Goal: Task Accomplishment & Management: Use online tool/utility

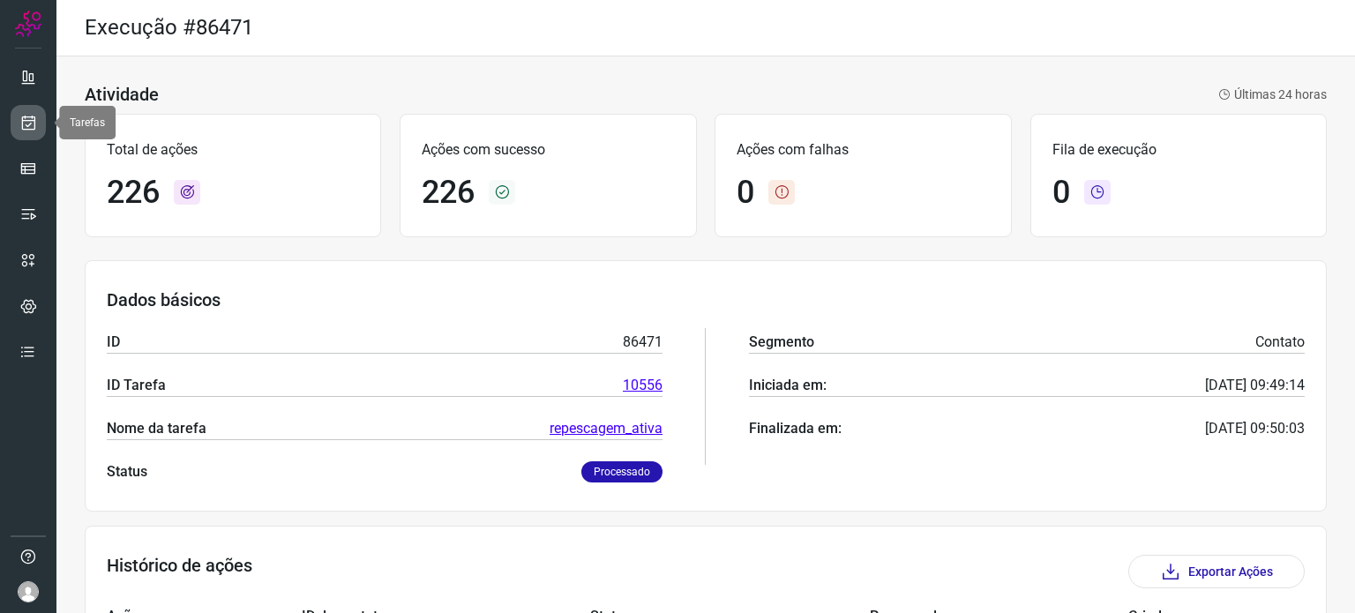
click at [31, 123] on icon at bounding box center [28, 123] width 19 height 18
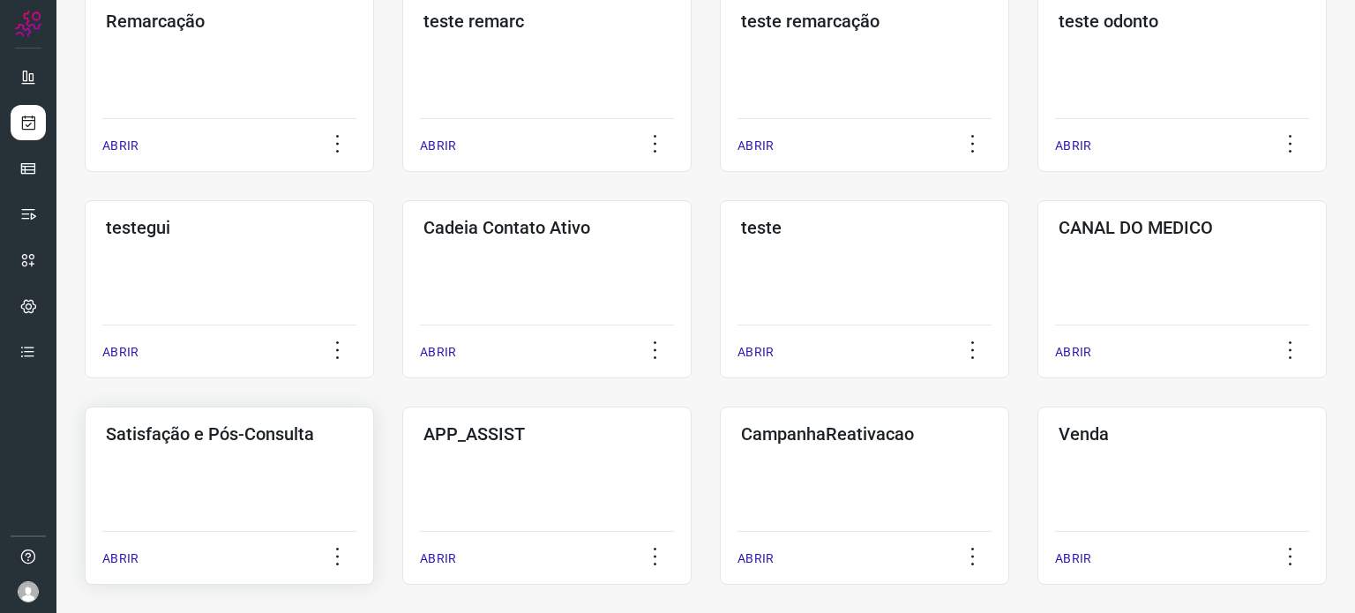
click at [213, 459] on div "Satisfação e Pós-Consulta ABRIR" at bounding box center [229, 496] width 289 height 178
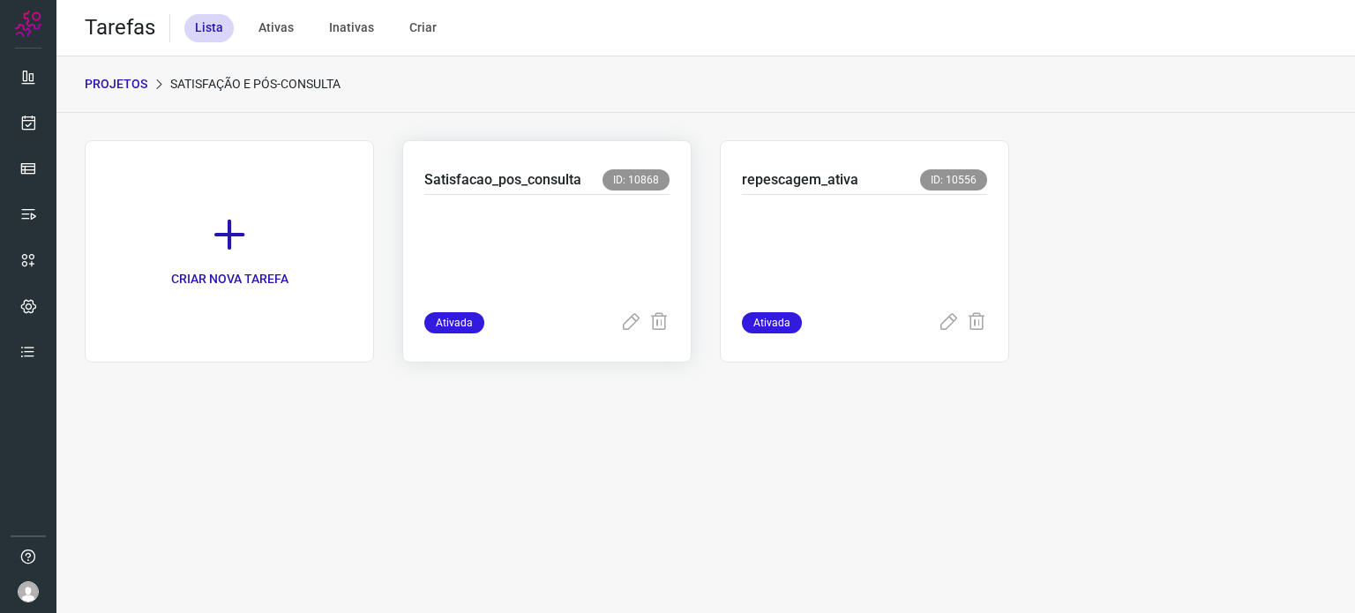
click at [517, 207] on p at bounding box center [546, 249] width 245 height 88
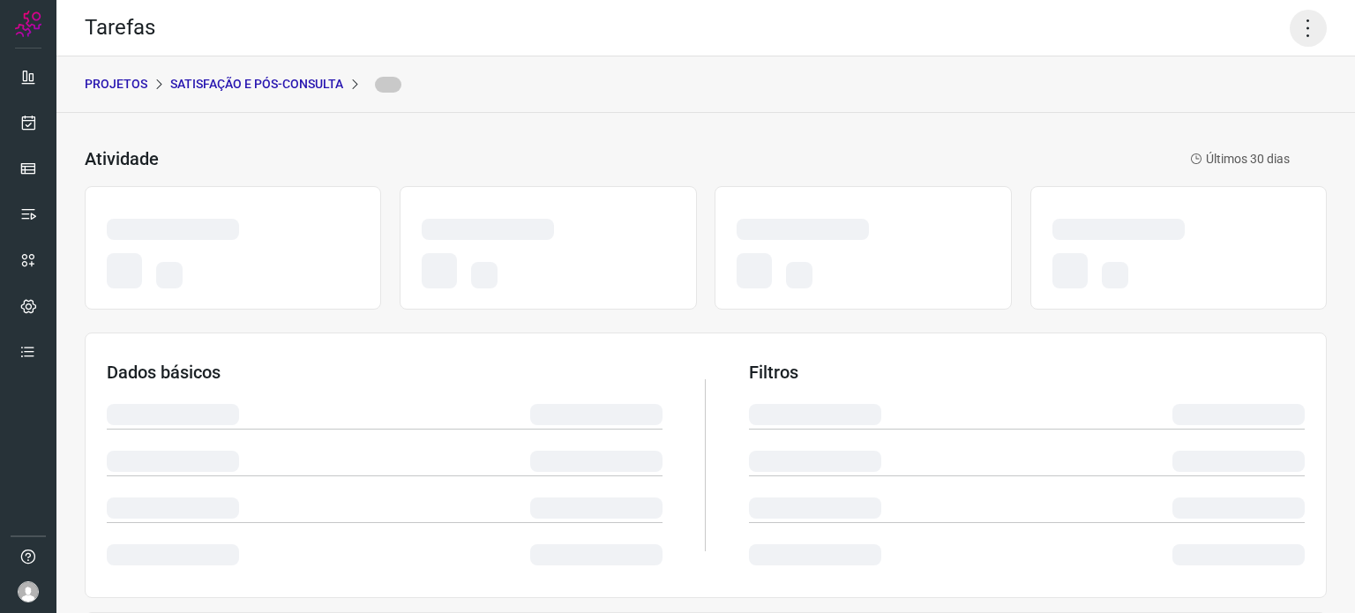
click at [1289, 29] on icon at bounding box center [1307, 28] width 37 height 37
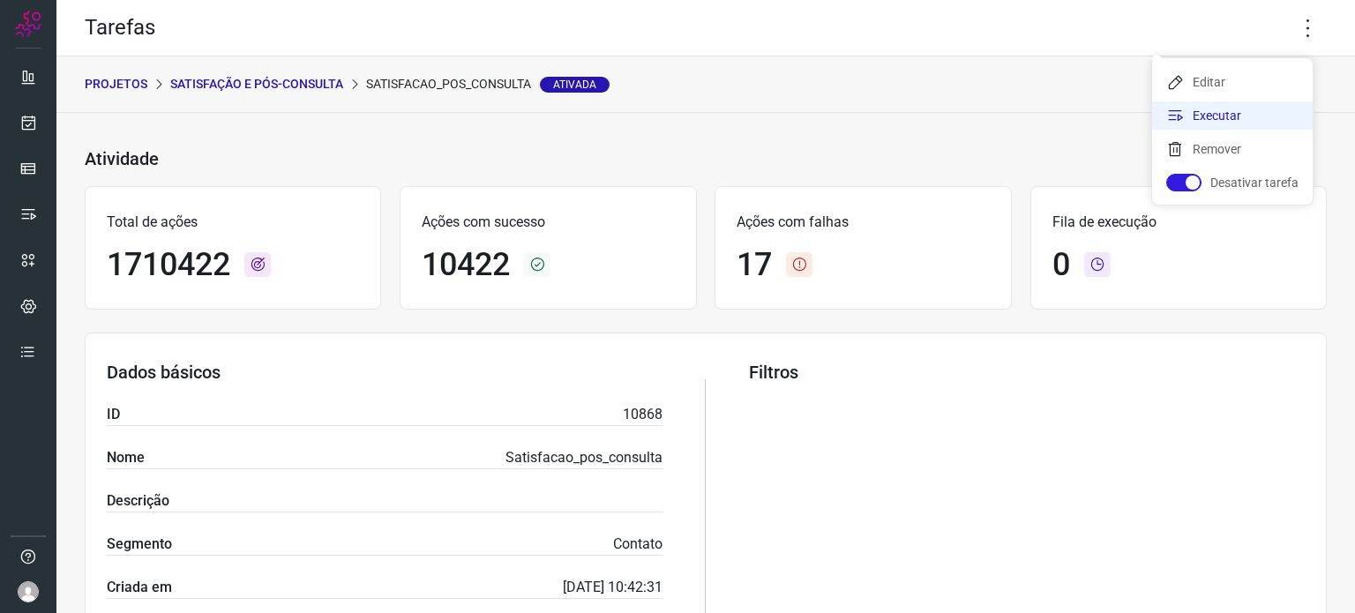
click at [1206, 123] on li "Executar" at bounding box center [1232, 115] width 160 height 28
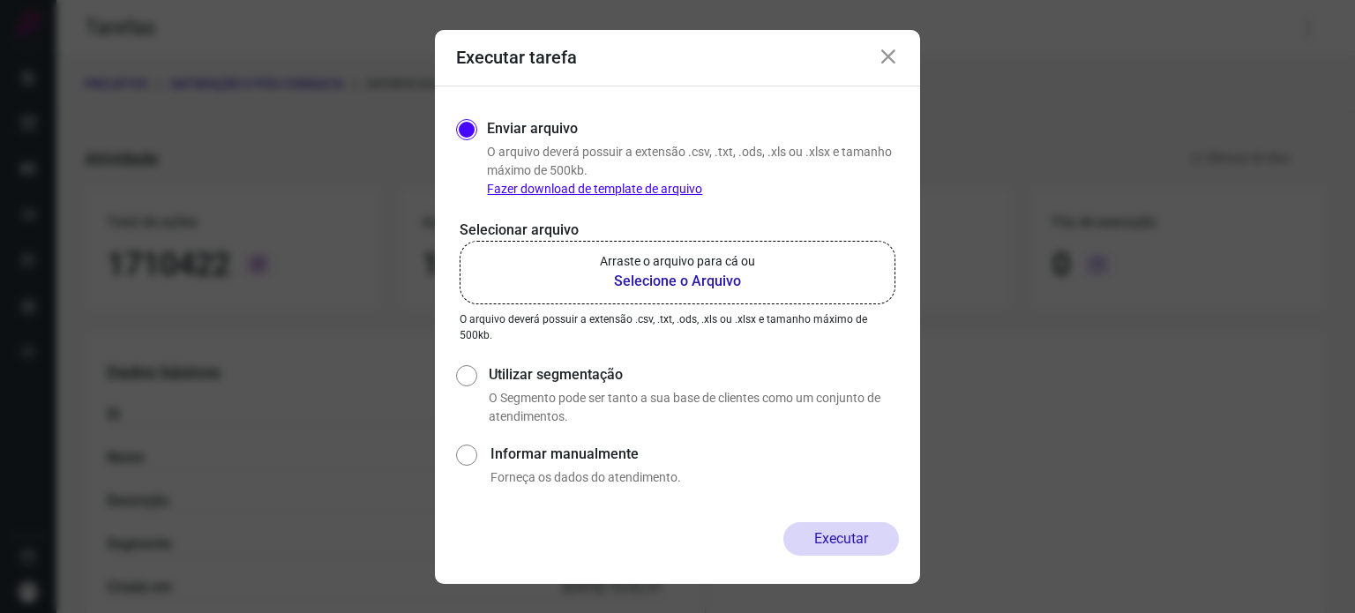
click at [713, 248] on label "Arraste o arquivo para cá ou Selecione o Arquivo" at bounding box center [677, 272] width 436 height 63
click at [0, 0] on input "Arraste o arquivo para cá ou Selecione o Arquivo" at bounding box center [0, 0] width 0 height 0
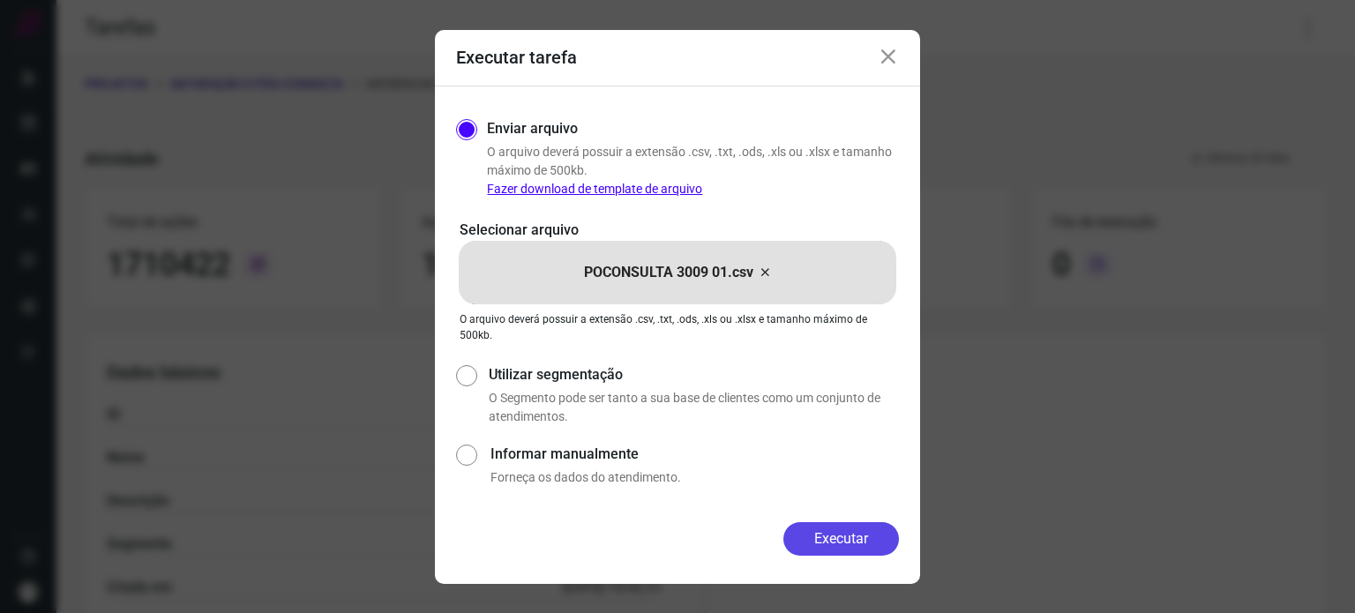
click at [836, 525] on button "Executar" at bounding box center [841, 539] width 116 height 34
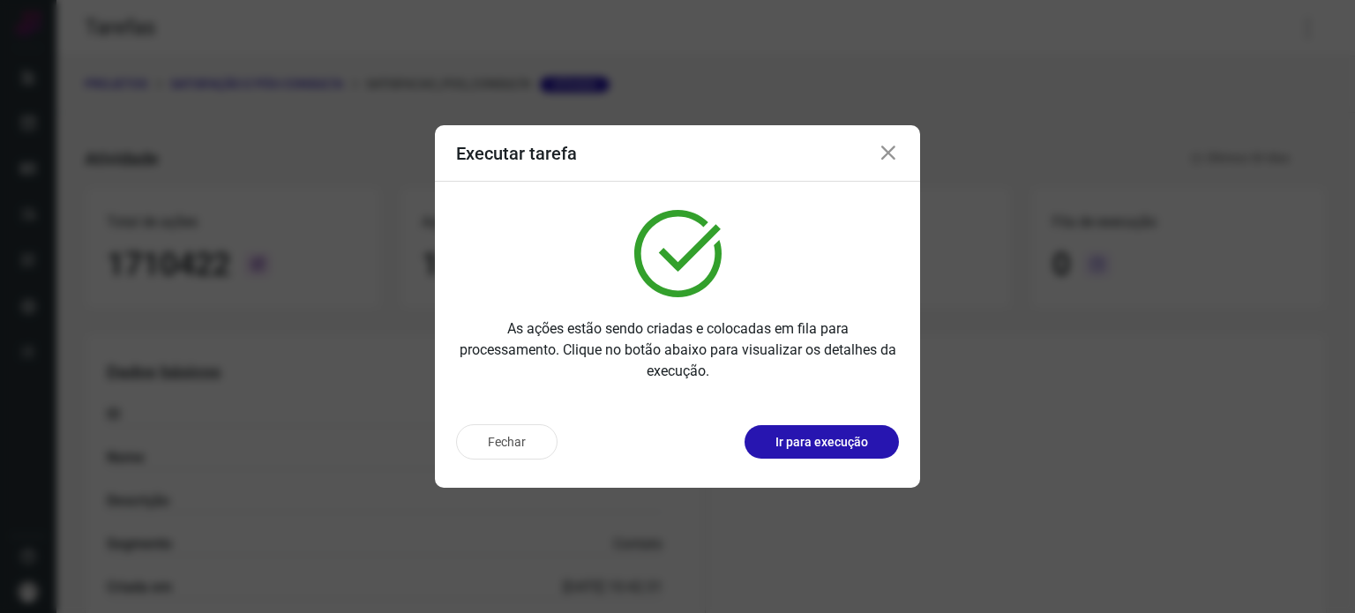
click at [817, 440] on p "Ir para execução" at bounding box center [821, 442] width 93 height 19
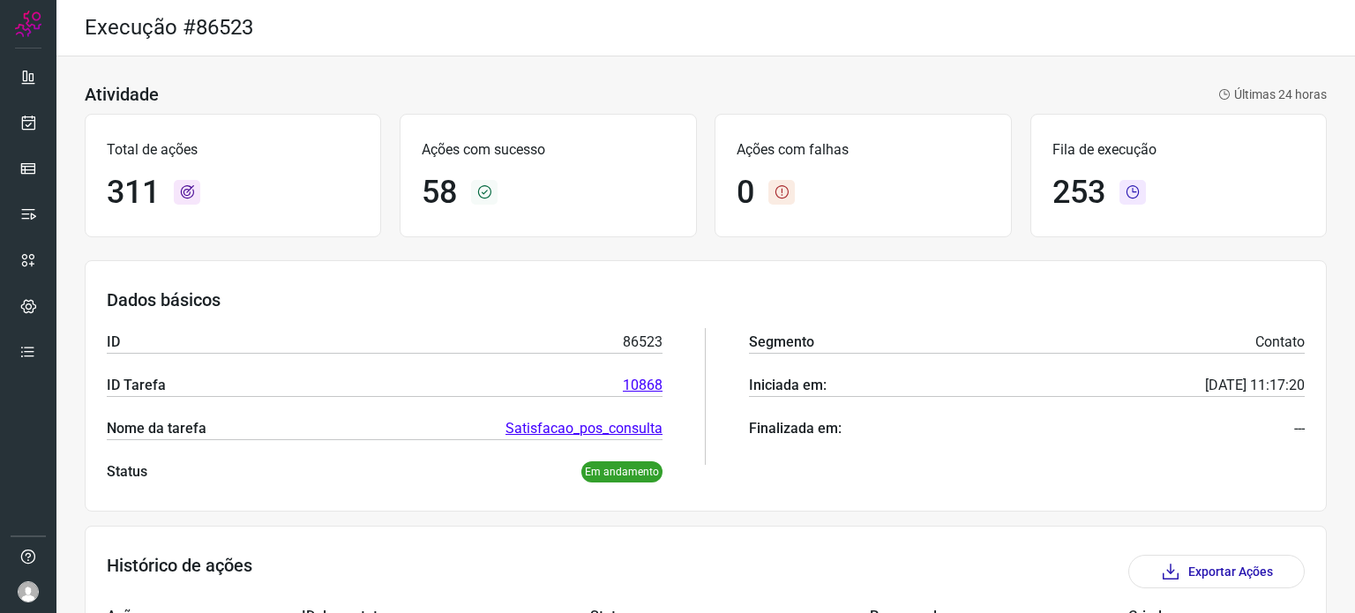
click at [607, 159] on p "Ações com sucesso" at bounding box center [548, 149] width 252 height 21
